Goal: Navigation & Orientation: Understand site structure

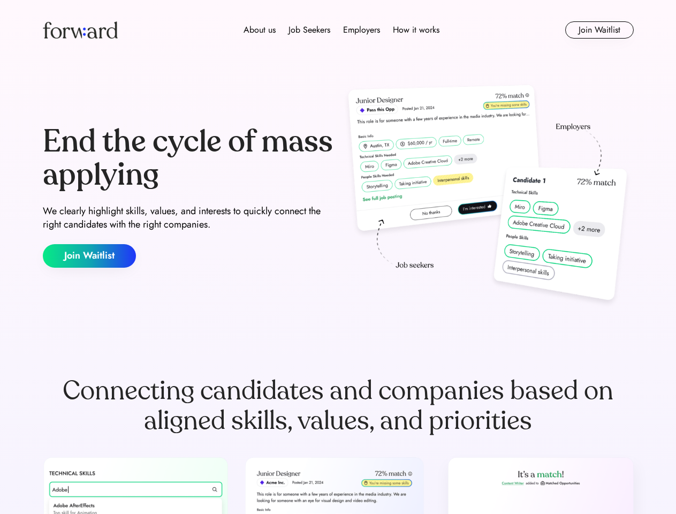
click at [338, 257] on div "End the cycle of mass applying We clearly highlight skills, values, and interes…" at bounding box center [338, 196] width 591 height 230
click at [338, 30] on div "About us Job Seekers Employers How it works" at bounding box center [342, 30] width 422 height 13
click at [80, 30] on img at bounding box center [80, 29] width 75 height 17
click at [342, 30] on div "About us Job Seekers Employers How it works" at bounding box center [342, 30] width 422 height 13
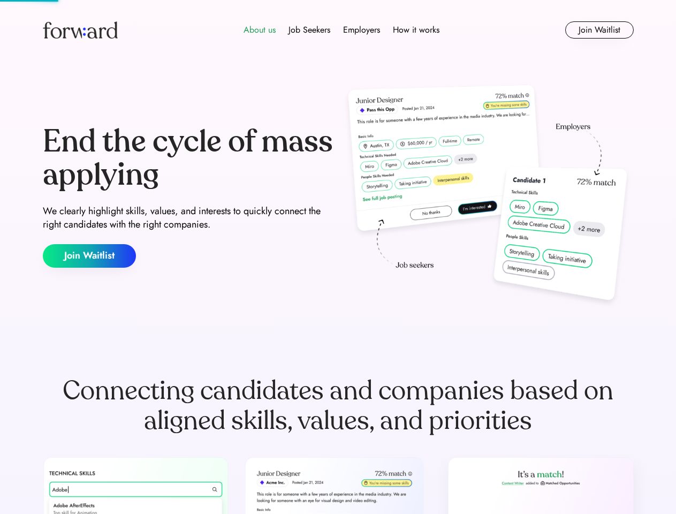
click at [260, 30] on div "About us" at bounding box center [260, 30] width 32 height 13
click at [309, 30] on div "Job Seekers" at bounding box center [310, 30] width 42 height 13
click at [361, 30] on div "Employers" at bounding box center [361, 30] width 37 height 13
click at [415, 30] on div "How it works" at bounding box center [416, 30] width 47 height 13
click at [599, 30] on button "Join Waitlist" at bounding box center [599, 29] width 69 height 17
